Goal: Navigation & Orientation: Find specific page/section

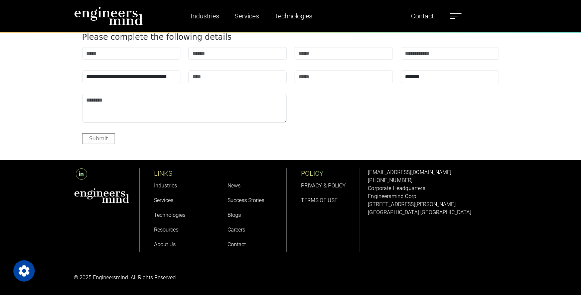
scroll to position [2519, 0]
click at [163, 244] on link "About Us" at bounding box center [165, 244] width 22 height 6
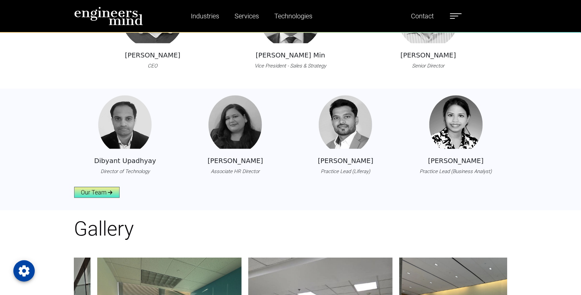
scroll to position [768, 0]
click at [102, 189] on link "Our Team" at bounding box center [96, 192] width 45 height 11
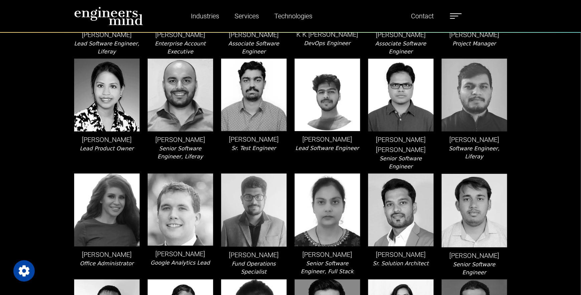
scroll to position [667, 0]
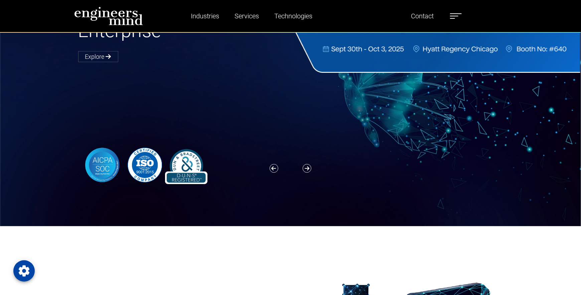
scroll to position [100, 0]
